Goal: Communication & Community: Participate in discussion

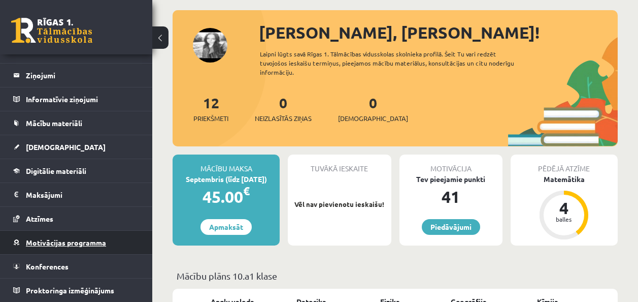
scroll to position [51, 0]
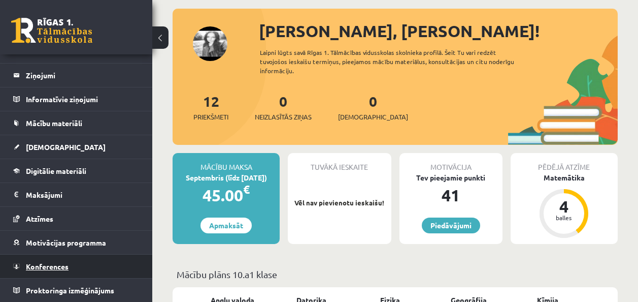
click at [59, 262] on span "Konferences" at bounding box center [47, 266] width 43 height 9
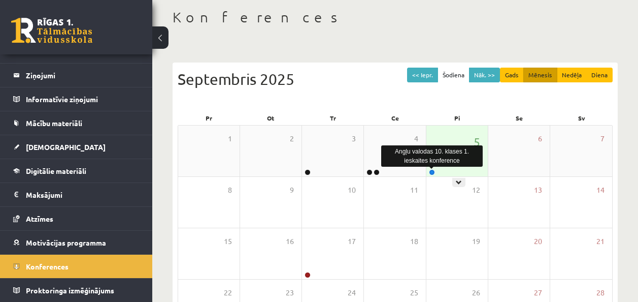
click at [430, 173] on link at bounding box center [432, 172] width 6 height 6
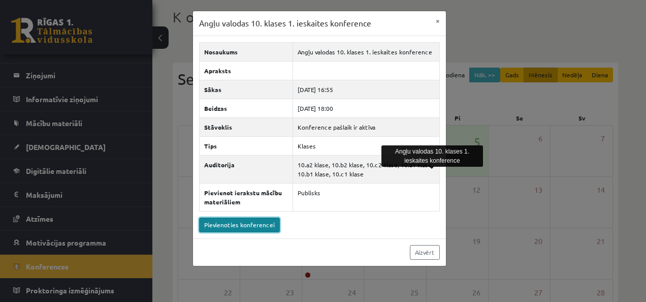
click at [244, 224] on link "Pievienoties konferencei" at bounding box center [239, 224] width 81 height 15
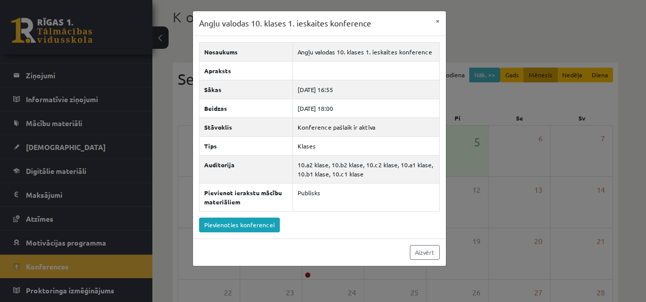
click at [104, 172] on div "Angļu valodas 10. klases 1. ieskaites konference × Nosaukums Angļu valodas 10. …" at bounding box center [323, 151] width 646 height 302
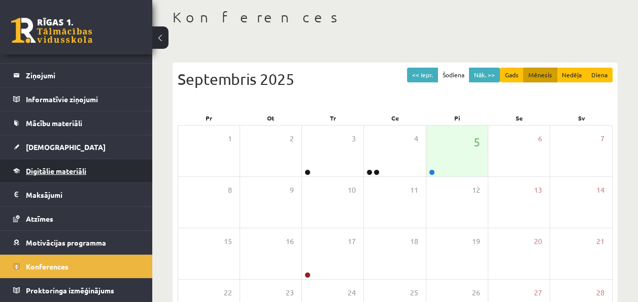
click at [64, 167] on span "Digitālie materiāli" at bounding box center [56, 170] width 60 height 9
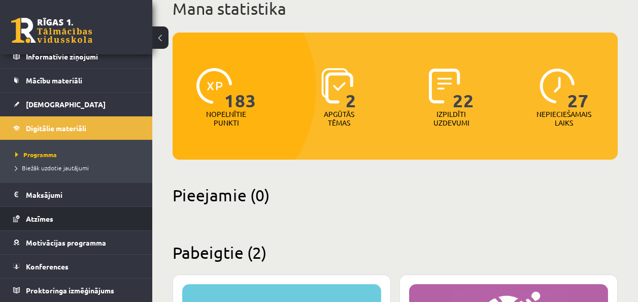
scroll to position [74, 0]
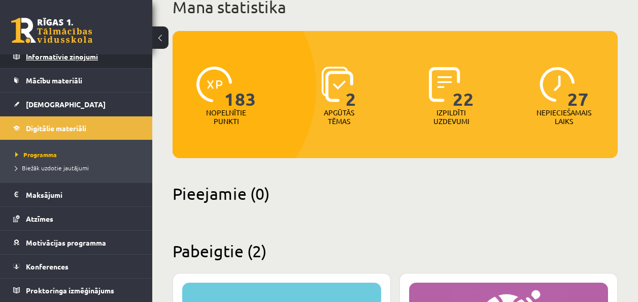
click at [105, 58] on legend "Informatīvie ziņojumi 0" at bounding box center [83, 56] width 114 height 23
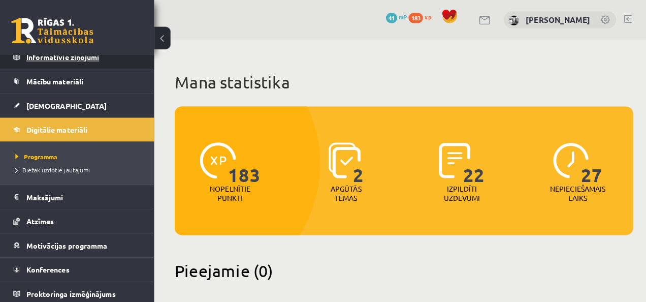
scroll to position [39, 0]
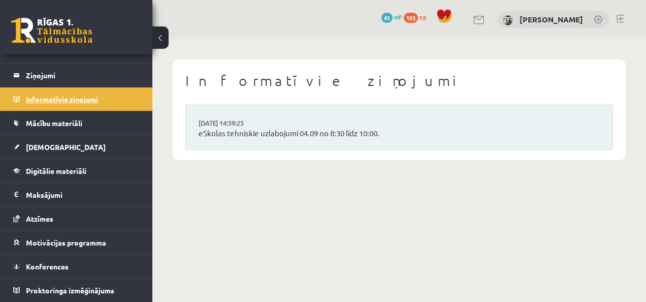
click at [76, 91] on legend "Informatīvie ziņojumi 0" at bounding box center [83, 98] width 114 height 23
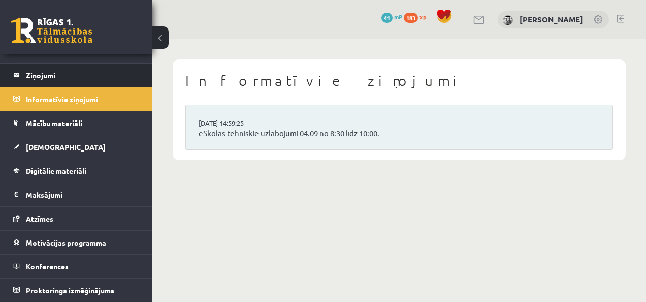
click at [90, 75] on legend "Ziņojumi 0" at bounding box center [83, 74] width 114 height 23
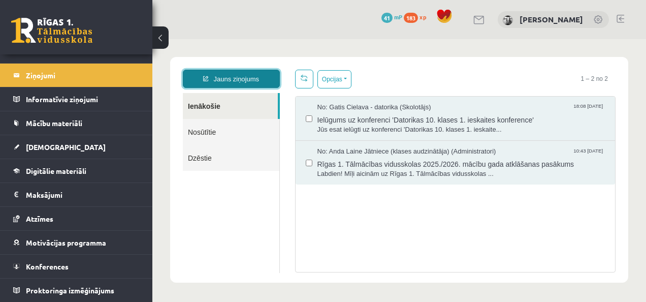
click at [240, 76] on link "Jauns ziņojums" at bounding box center [231, 79] width 97 height 18
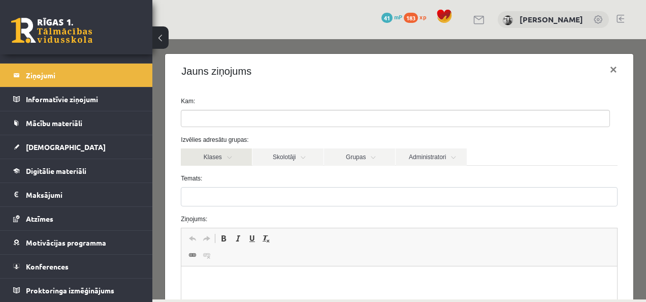
click at [226, 152] on link "Klases" at bounding box center [216, 156] width 71 height 17
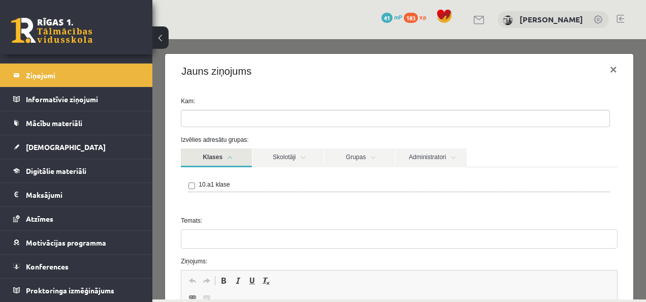
click at [227, 184] on label "10.a1 klase" at bounding box center [214, 184] width 31 height 9
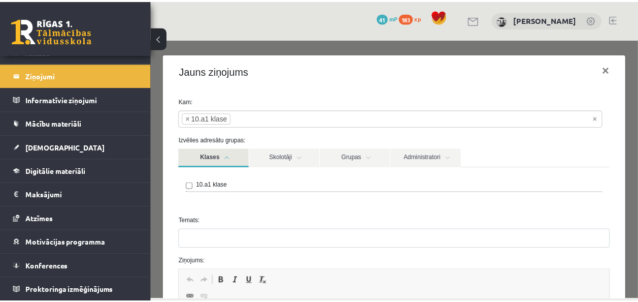
scroll to position [51, 0]
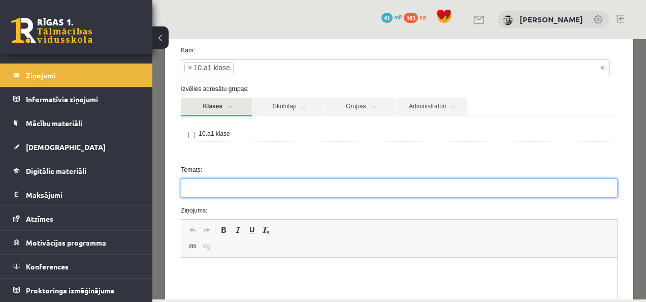
click at [227, 184] on input "Temats:" at bounding box center [399, 187] width 436 height 19
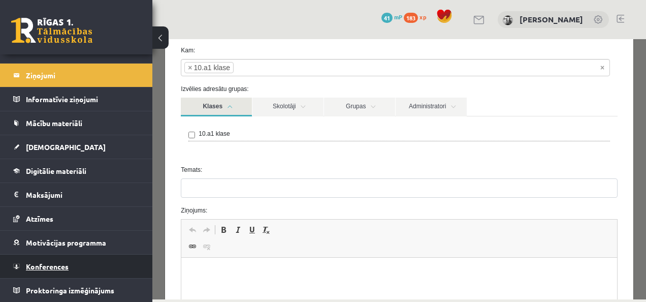
click at [53, 270] on link "Konferences" at bounding box center [76, 265] width 126 height 23
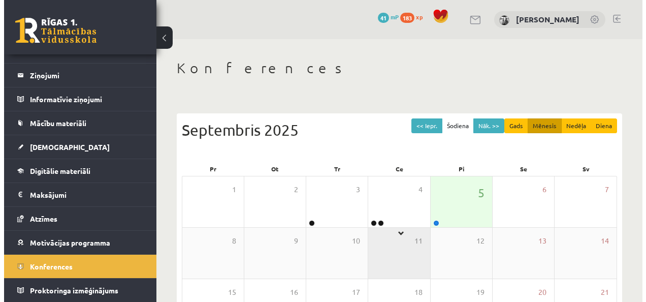
scroll to position [51, 0]
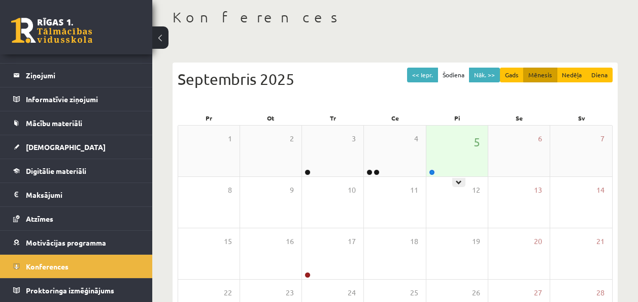
click at [451, 161] on div "5" at bounding box center [457, 150] width 61 height 51
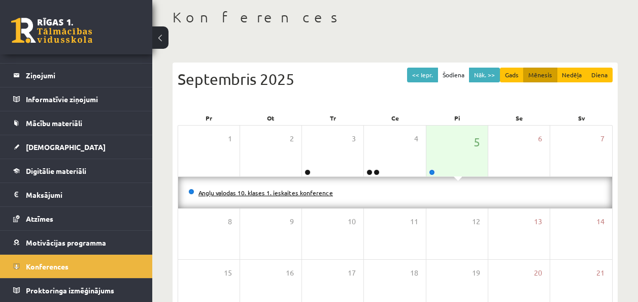
click at [311, 193] on link "Angļu valodas 10. klases 1. ieskaites konference" at bounding box center [266, 192] width 135 height 8
